Goal: Complete application form

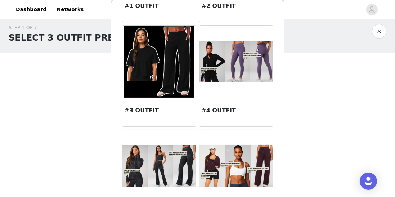
scroll to position [115, 0]
click at [349, 43] on div "STEP 1 OF 7 SELECT 3 OUTFIT PREFERENCES" at bounding box center [190, 34] width 363 height 20
click at [382, 33] on button "button" at bounding box center [379, 32] width 14 height 14
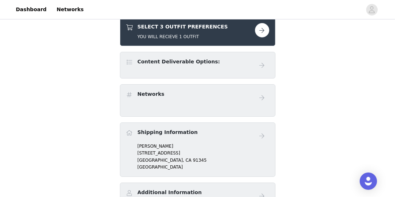
scroll to position [146, 0]
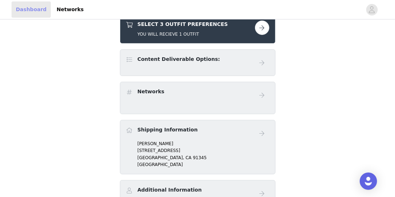
click at [35, 12] on link "Dashboard" at bounding box center [31, 9] width 39 height 16
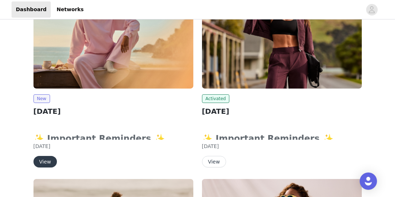
click at [41, 159] on button "View" at bounding box center [44, 162] width 23 height 12
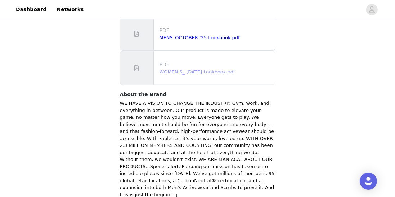
scroll to position [546, 0]
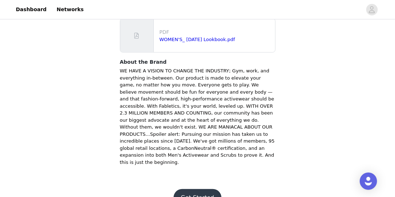
click at [198, 189] on button "Get Started" at bounding box center [198, 197] width 48 height 17
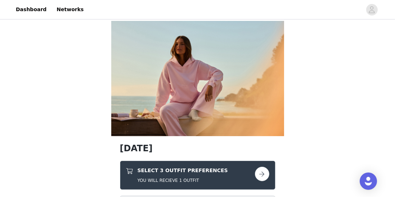
click at [269, 176] on link at bounding box center [262, 174] width 14 height 14
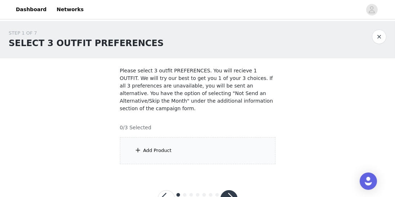
click at [183, 148] on div "Add Product" at bounding box center [198, 150] width 156 height 27
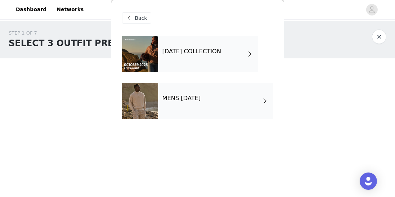
click at [214, 67] on div "OCTOBER 2025 COLLECTION" at bounding box center [208, 54] width 100 height 36
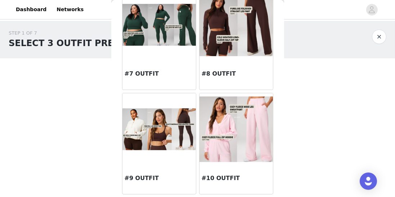
scroll to position [372, 0]
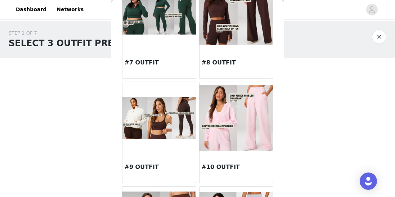
click at [251, 118] on img at bounding box center [235, 117] width 73 height 65
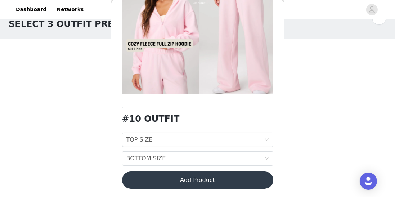
scroll to position [27, 0]
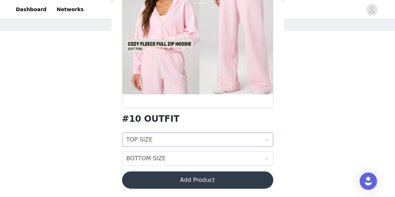
click at [256, 134] on div "TOP SIZE TOP SIZE" at bounding box center [195, 140] width 138 height 14
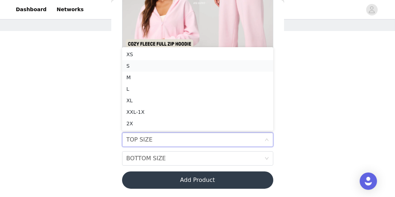
click at [188, 66] on div "S" at bounding box center [197, 66] width 143 height 8
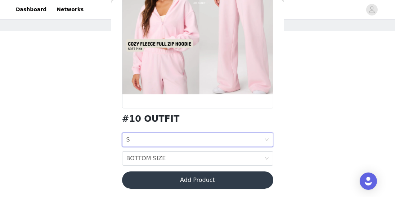
click at [222, 145] on div "TOP SIZE S" at bounding box center [195, 140] width 138 height 14
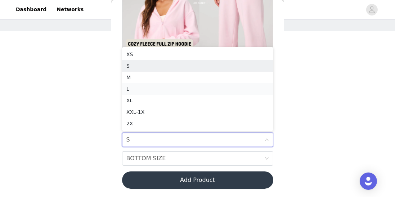
click at [151, 92] on div "L" at bounding box center [197, 89] width 143 height 8
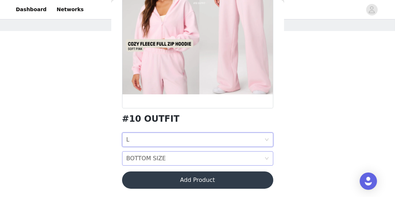
click at [168, 158] on div "BOTTOM SIZE BOTTOM SIZE" at bounding box center [195, 159] width 138 height 14
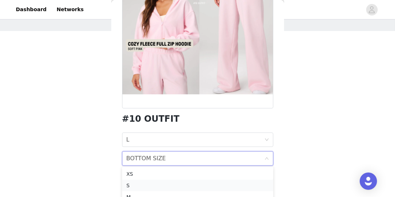
click at [145, 186] on div "S" at bounding box center [197, 185] width 143 height 8
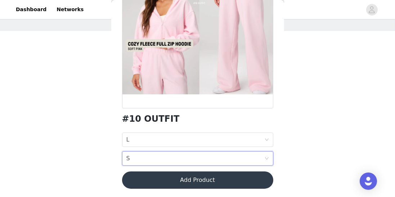
click at [203, 186] on button "Add Product" at bounding box center [197, 179] width 151 height 17
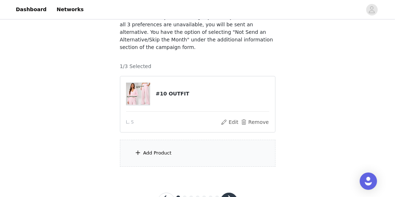
scroll to position [63, 0]
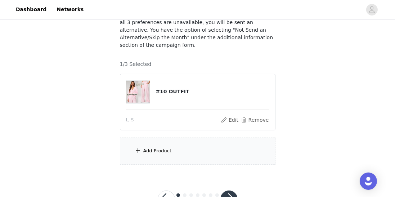
click at [191, 157] on div "Add Product" at bounding box center [198, 151] width 156 height 27
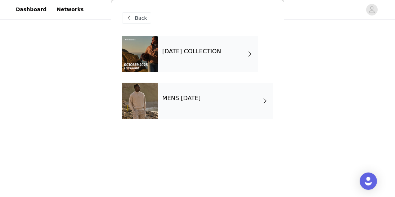
click at [208, 64] on div "OCTOBER 2025 COLLECTION" at bounding box center [208, 54] width 100 height 36
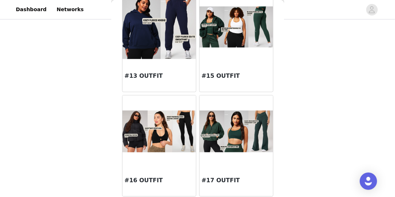
scroll to position [672, 0]
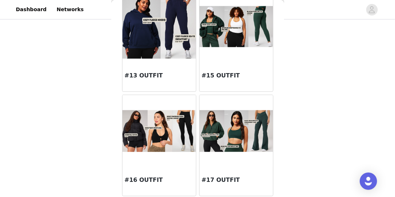
click at [234, 54] on div at bounding box center [235, 27] width 73 height 72
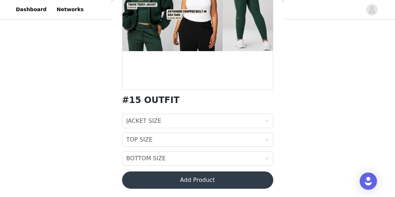
scroll to position [77, 0]
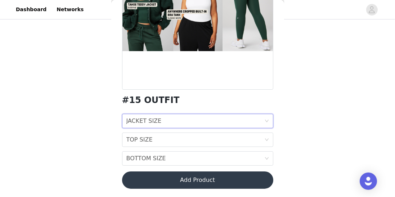
click at [215, 118] on div "JACKET SIZE JACKET SIZE" at bounding box center [195, 121] width 138 height 14
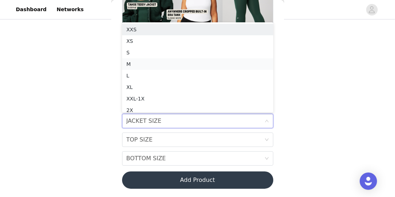
scroll to position [4, 0]
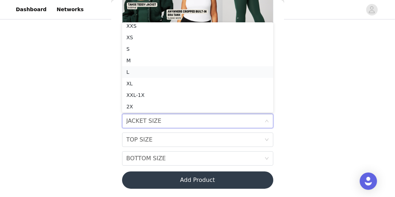
click at [166, 68] on div "L" at bounding box center [197, 72] width 143 height 8
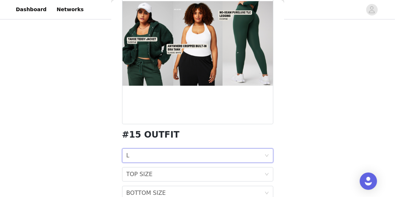
scroll to position [108, 0]
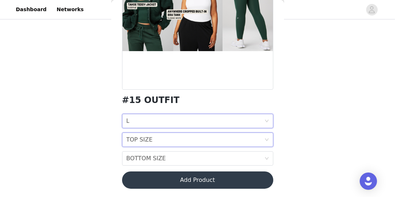
click at [199, 139] on div "TOP SIZE TOP SIZE" at bounding box center [195, 140] width 138 height 14
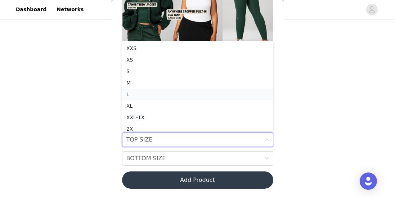
scroll to position [4, 0]
click at [163, 69] on div "S" at bounding box center [197, 68] width 143 height 8
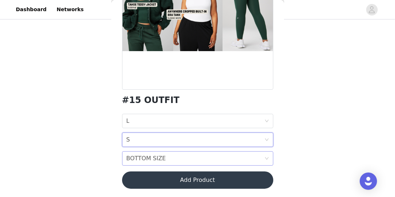
click at [180, 157] on div "BOTTOM SIZE BOTTOM SIZE" at bounding box center [195, 159] width 138 height 14
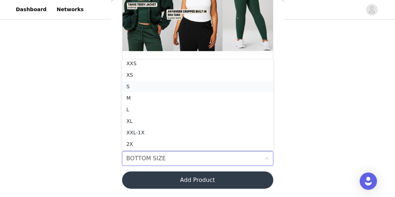
click at [148, 83] on div "S" at bounding box center [197, 86] width 143 height 8
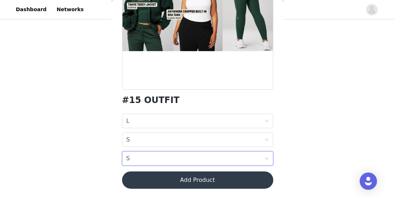
click at [190, 177] on button "Add Product" at bounding box center [197, 179] width 151 height 17
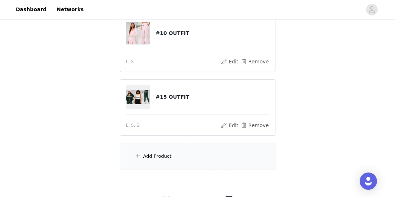
scroll to position [122, 0]
click at [192, 151] on div "Add Product" at bounding box center [198, 156] width 156 height 27
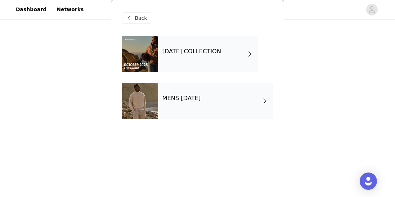
click at [202, 56] on div "OCTOBER 2025 COLLECTION" at bounding box center [208, 54] width 100 height 36
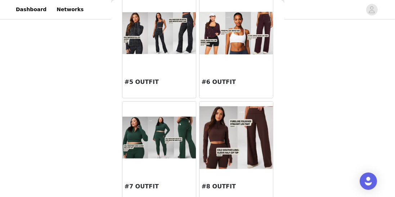
scroll to position [248, 0]
click at [234, 64] on div at bounding box center [235, 33] width 73 height 72
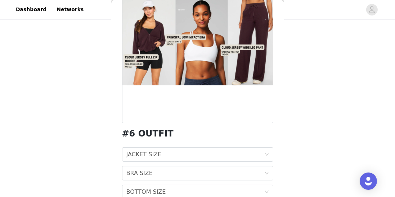
scroll to position [108, 0]
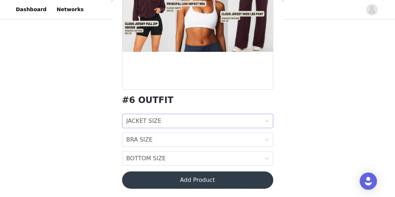
click at [205, 118] on div "JACKET SIZE JACKET SIZE" at bounding box center [195, 121] width 138 height 14
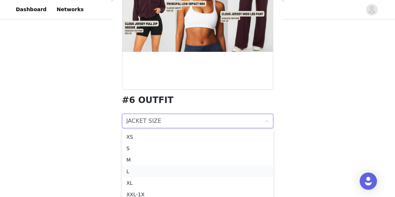
click at [187, 168] on div "L" at bounding box center [197, 171] width 143 height 8
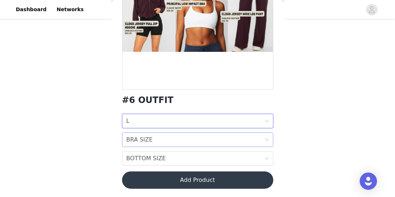
click at [192, 145] on div "BRA SIZE BRA SIZE" at bounding box center [195, 140] width 138 height 14
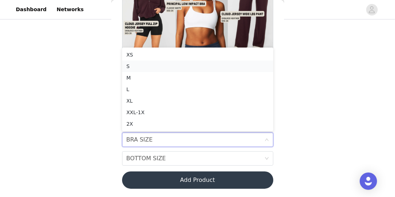
click at [199, 64] on div "S" at bounding box center [197, 66] width 143 height 8
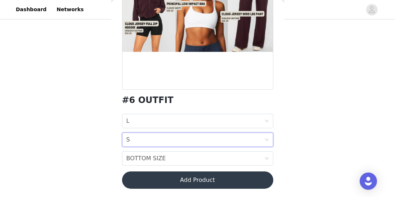
click at [250, 151] on div "JACKET SIZE L BRA SIZE S BOTTOM SIZE BOTTOM SIZE" at bounding box center [197, 140] width 151 height 52
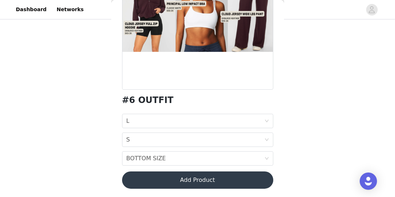
drag, startPoint x: 251, startPoint y: 154, endPoint x: 255, endPoint y: 151, distance: 5.1
click at [251, 154] on div "BOTTOM SIZE BOTTOM SIZE" at bounding box center [195, 159] width 138 height 14
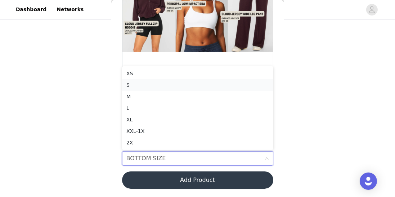
click at [158, 85] on div "S" at bounding box center [197, 85] width 143 height 8
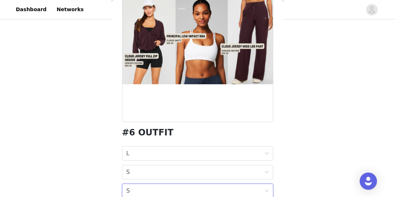
scroll to position [0, 0]
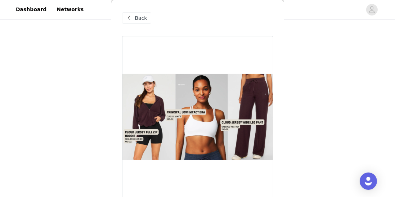
click at [136, 16] on span "Back" at bounding box center [141, 18] width 12 height 8
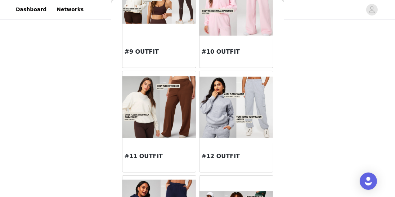
scroll to position [493, 0]
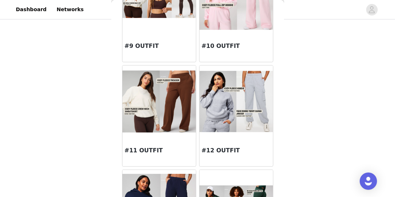
click at [181, 130] on img at bounding box center [158, 102] width 73 height 62
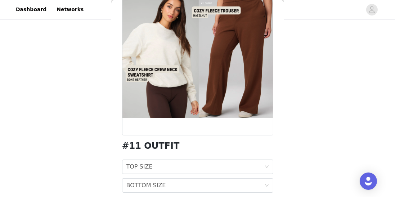
scroll to position [90, 0]
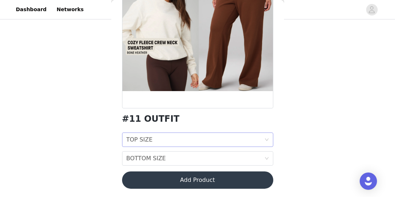
click at [242, 136] on div "TOP SIZE TOP SIZE" at bounding box center [195, 140] width 138 height 14
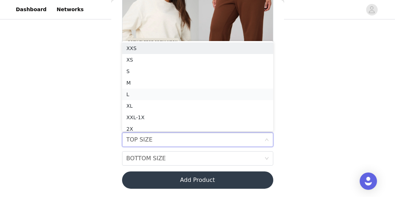
scroll to position [4, 0]
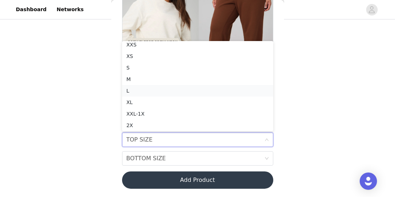
click at [194, 89] on div "L" at bounding box center [197, 91] width 143 height 8
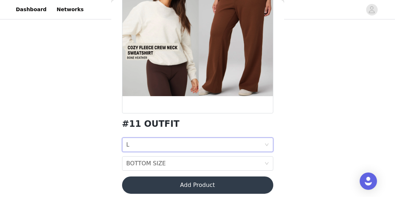
scroll to position [90, 0]
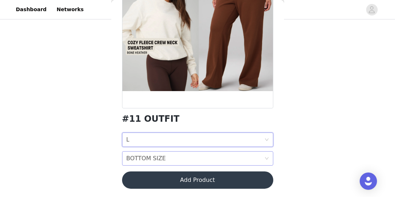
click at [215, 157] on div "BOTTOM SIZE BOTTOM SIZE" at bounding box center [195, 159] width 138 height 14
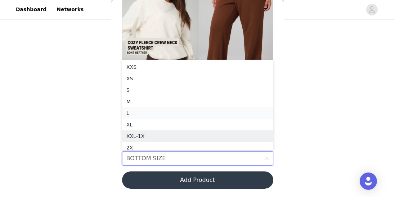
scroll to position [4, 0]
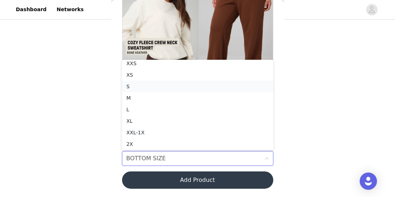
click at [177, 87] on div "S" at bounding box center [197, 86] width 143 height 8
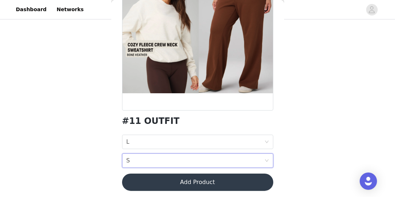
scroll to position [90, 0]
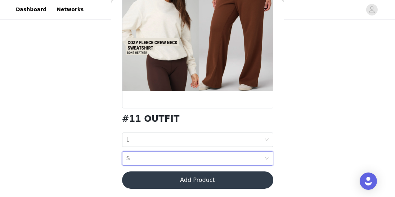
click at [250, 170] on div "#11 OUTFIT TOP SIZE L BOTTOM SIZE S Add Product" at bounding box center [197, 71] width 151 height 251
click at [251, 172] on button "Add Product" at bounding box center [197, 179] width 151 height 17
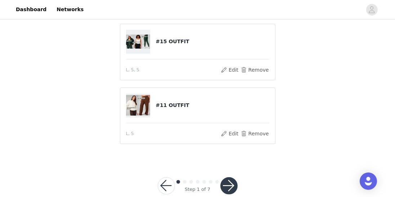
scroll to position [169, 0]
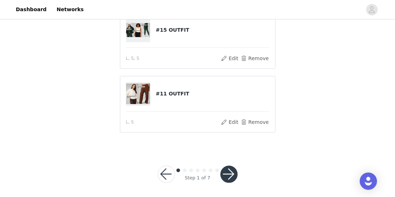
click at [234, 175] on button "button" at bounding box center [228, 174] width 17 height 17
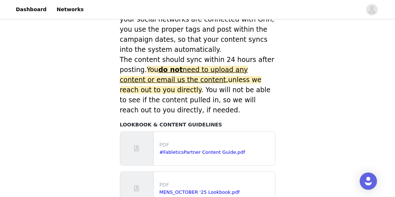
scroll to position [415, 0]
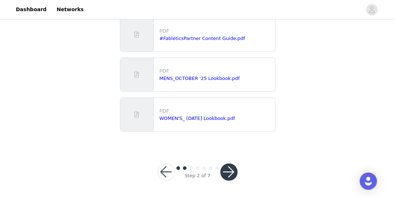
click at [233, 171] on button "button" at bounding box center [228, 171] width 17 height 17
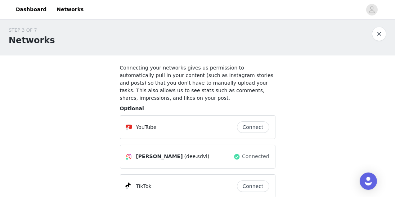
scroll to position [69, 0]
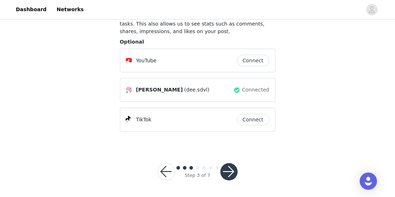
click at [231, 172] on button "button" at bounding box center [228, 171] width 17 height 17
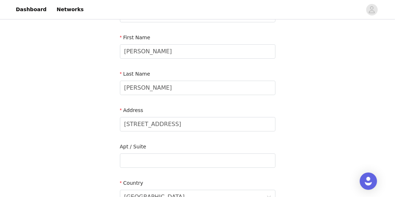
scroll to position [294, 0]
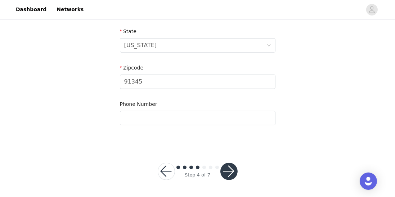
click at [231, 170] on button "button" at bounding box center [228, 171] width 17 height 17
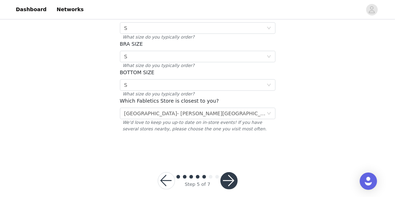
click at [231, 172] on button "button" at bounding box center [228, 180] width 17 height 17
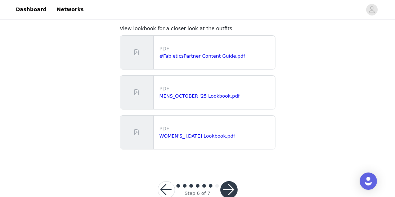
scroll to position [60, 0]
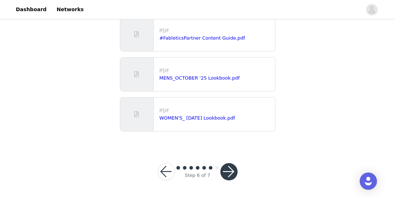
click at [231, 171] on button "button" at bounding box center [228, 171] width 17 height 17
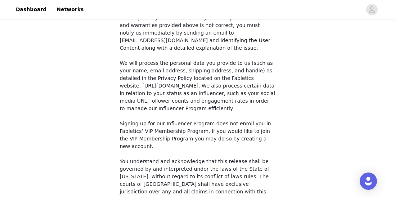
scroll to position [619, 0]
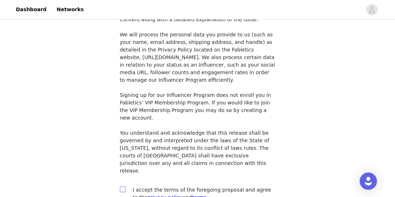
click at [121, 187] on input "checkbox" at bounding box center [122, 189] width 5 height 5
checkbox input "true"
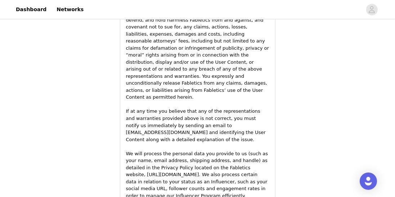
scroll to position [1121, 0]
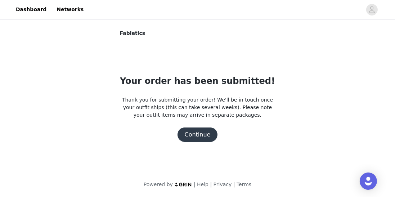
scroll to position [0, 0]
click at [227, 169] on body "Dashboard Networks Fabletics Your order has been submitted! Thank you for submi…" at bounding box center [197, 98] width 395 height 197
click at [205, 140] on button "Continue" at bounding box center [198, 134] width 40 height 14
